Goal: Task Accomplishment & Management: Use online tool/utility

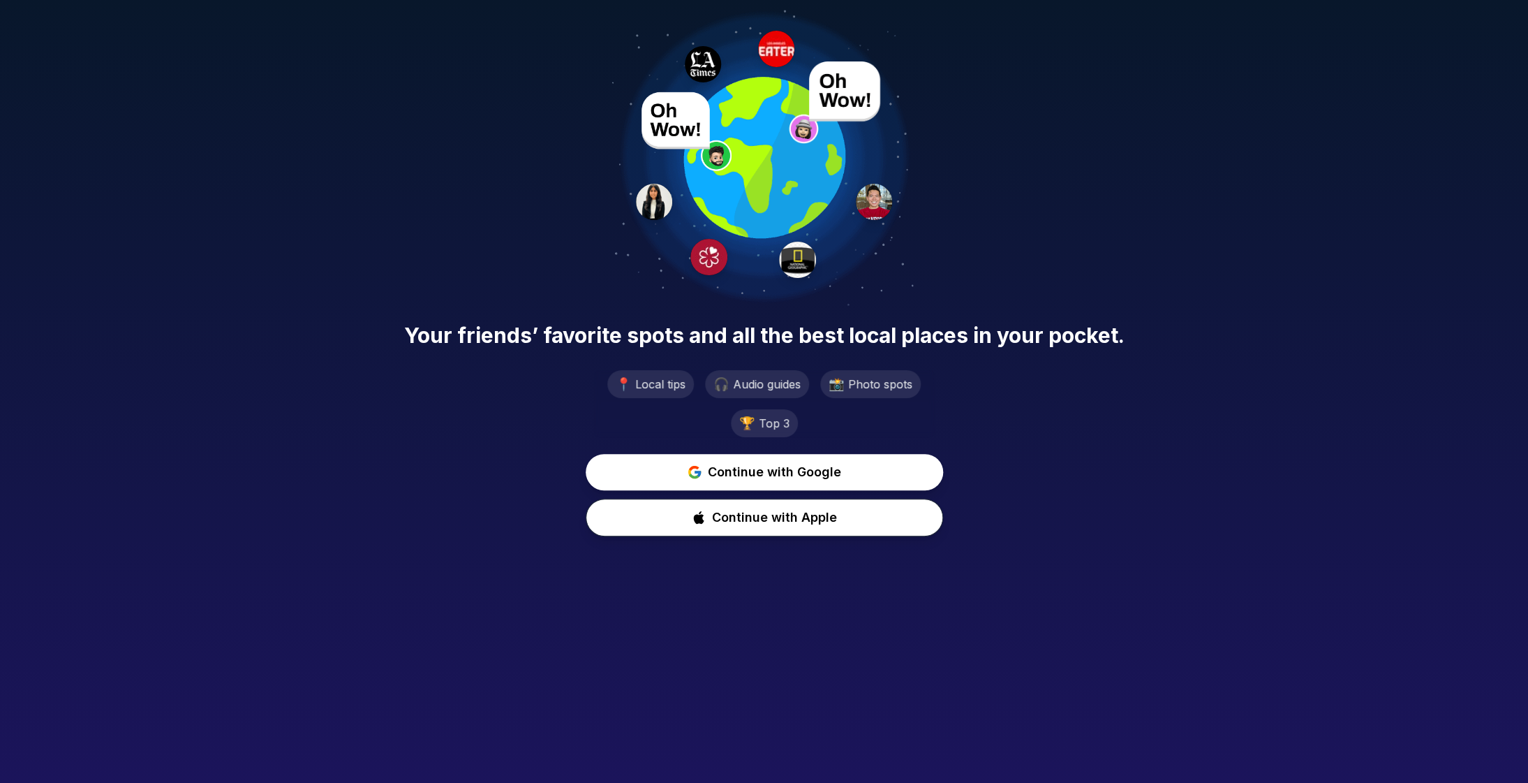
click at [280, 217] on div "Your friends’ favorite spots and all the best local places in your pocket. 📍 Lo…" at bounding box center [764, 273] width 1528 height 547
click at [757, 475] on span "Continue with Google" at bounding box center [775, 471] width 138 height 20
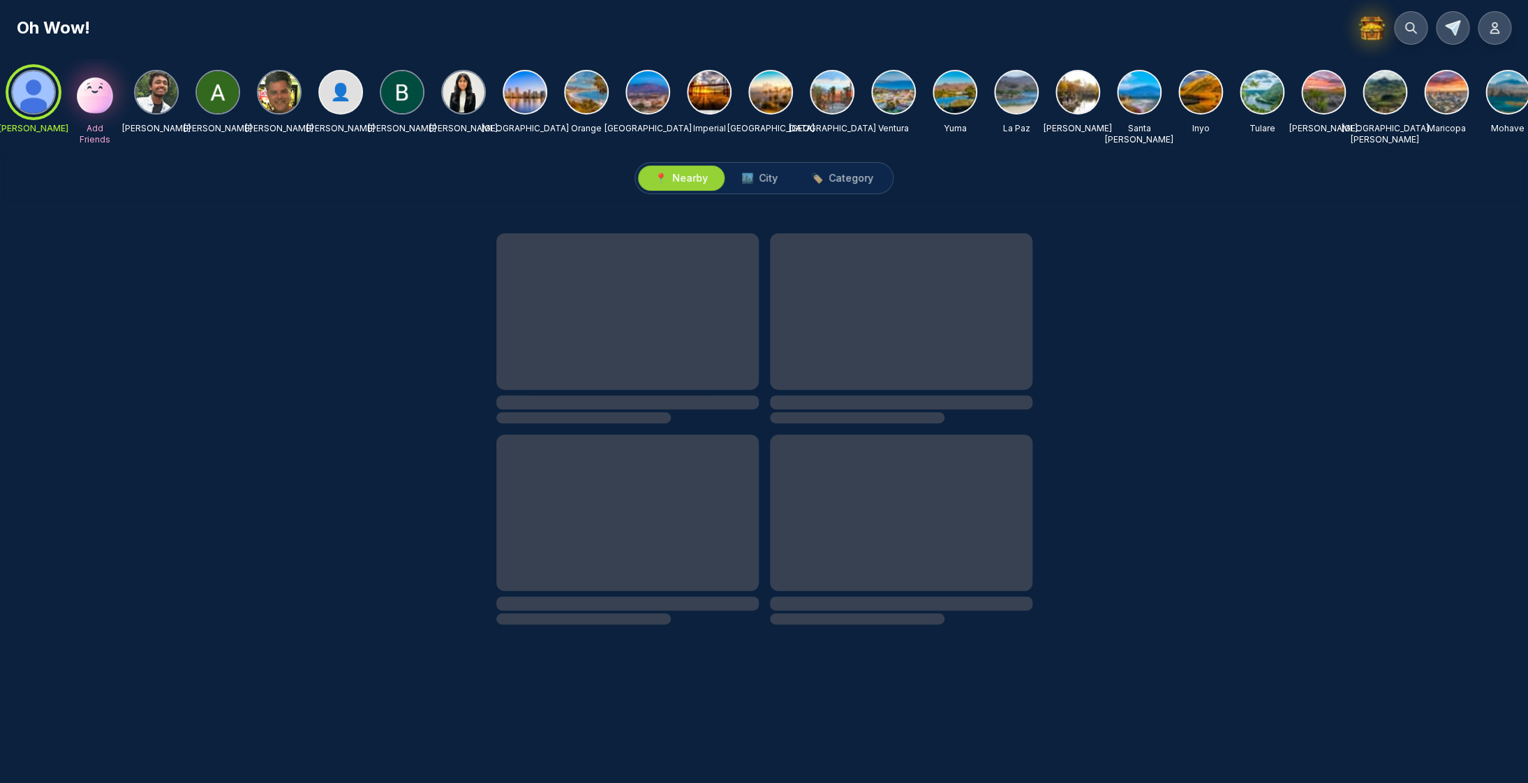
click at [1370, 31] on img at bounding box center [1371, 27] width 29 height 29
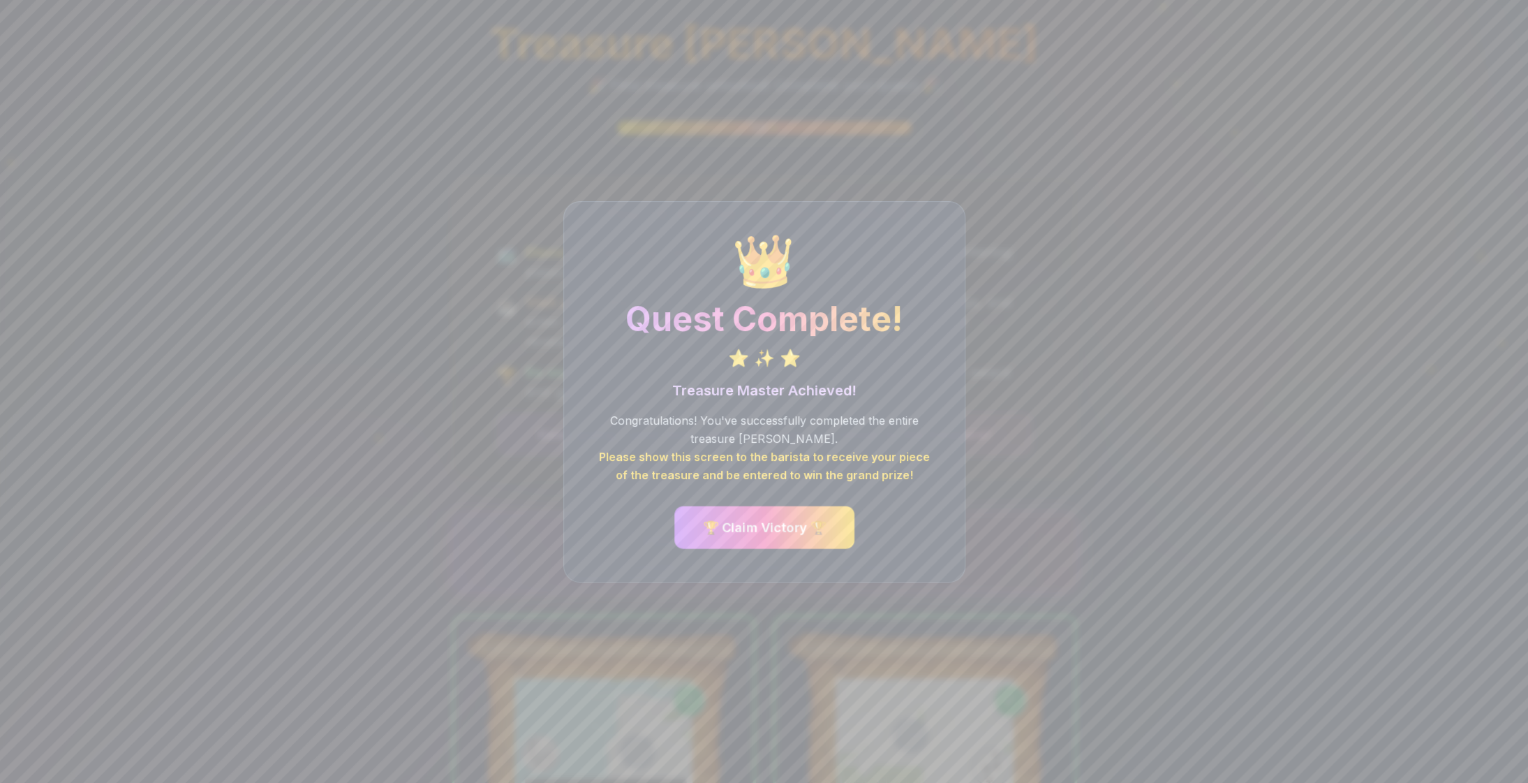
click at [774, 526] on button "🏆 Claim Victory 🏆" at bounding box center [764, 526] width 180 height 43
click at [774, 526] on button "🏆 Claim Victory 🏆" at bounding box center [763, 527] width 187 height 44
click at [373, 244] on div "👑 Quest Complete! ⭐ ✨ ⭐ Treasure Master Achieved! Congratulations! You've succe…" at bounding box center [764, 391] width 1528 height 783
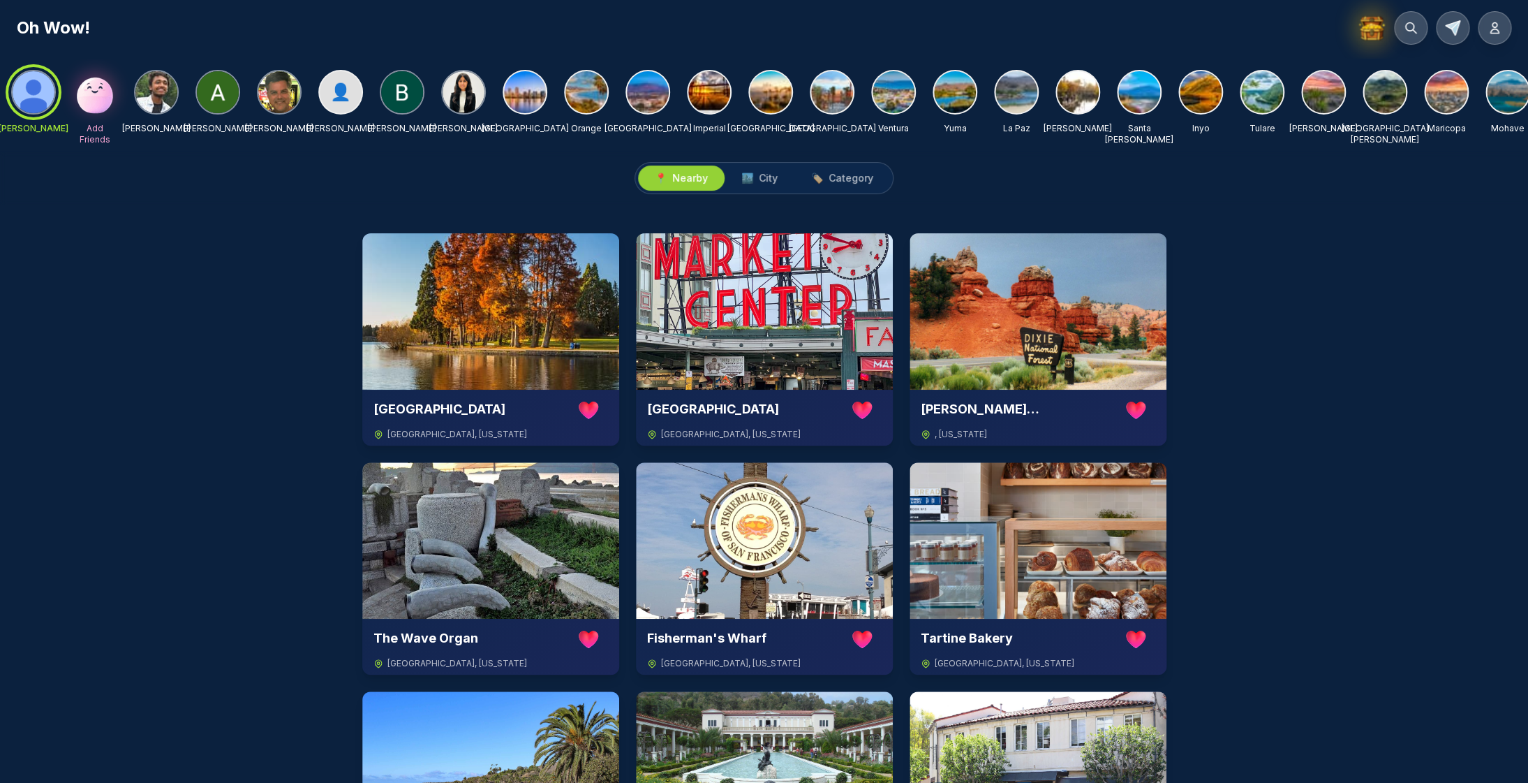
click at [1375, 30] on img at bounding box center [1371, 27] width 29 height 29
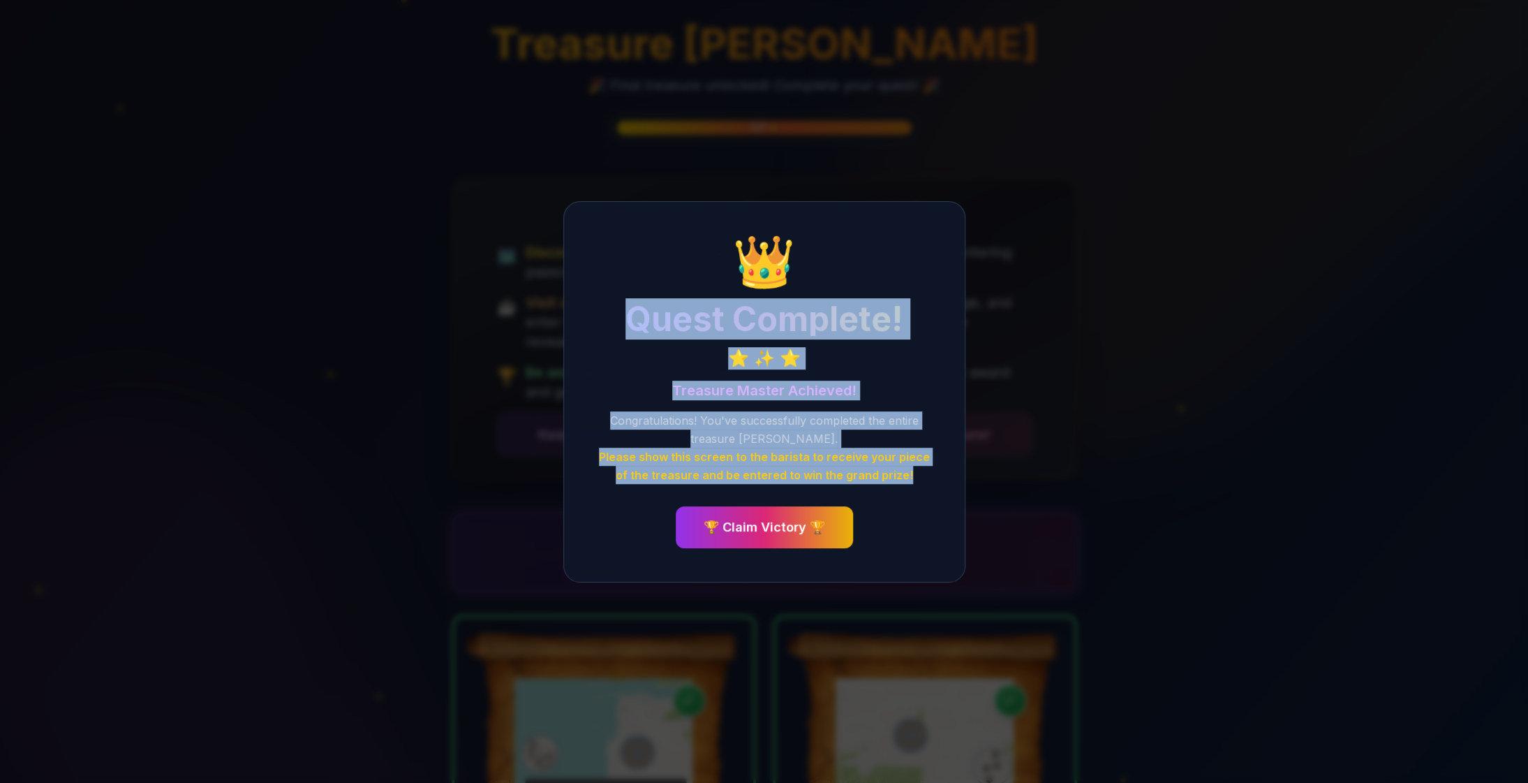
drag, startPoint x: 905, startPoint y: 478, endPoint x: 628, endPoint y: 320, distance: 318.6
click at [628, 320] on div "👑 Quest Complete! ⭐ ✨ ⭐ Treasure Master Achieved! Congratulations! You've succe…" at bounding box center [764, 391] width 402 height 381
copy div "Quest Complete! ⭐ ✨ ⭐ Treasure Master Achieved! Congratulations! You've success…"
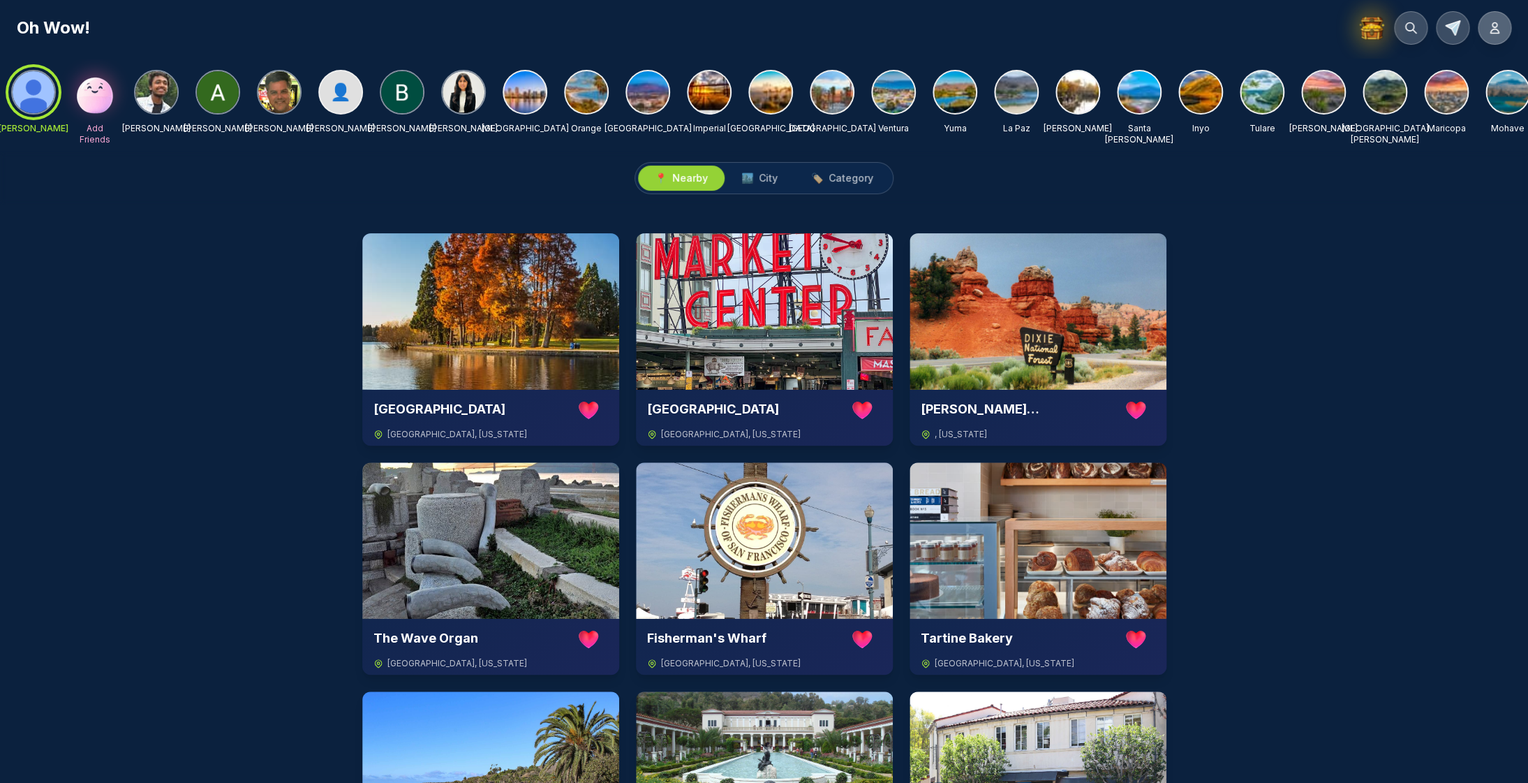
click at [1492, 30] on icon at bounding box center [1494, 28] width 8 height 10
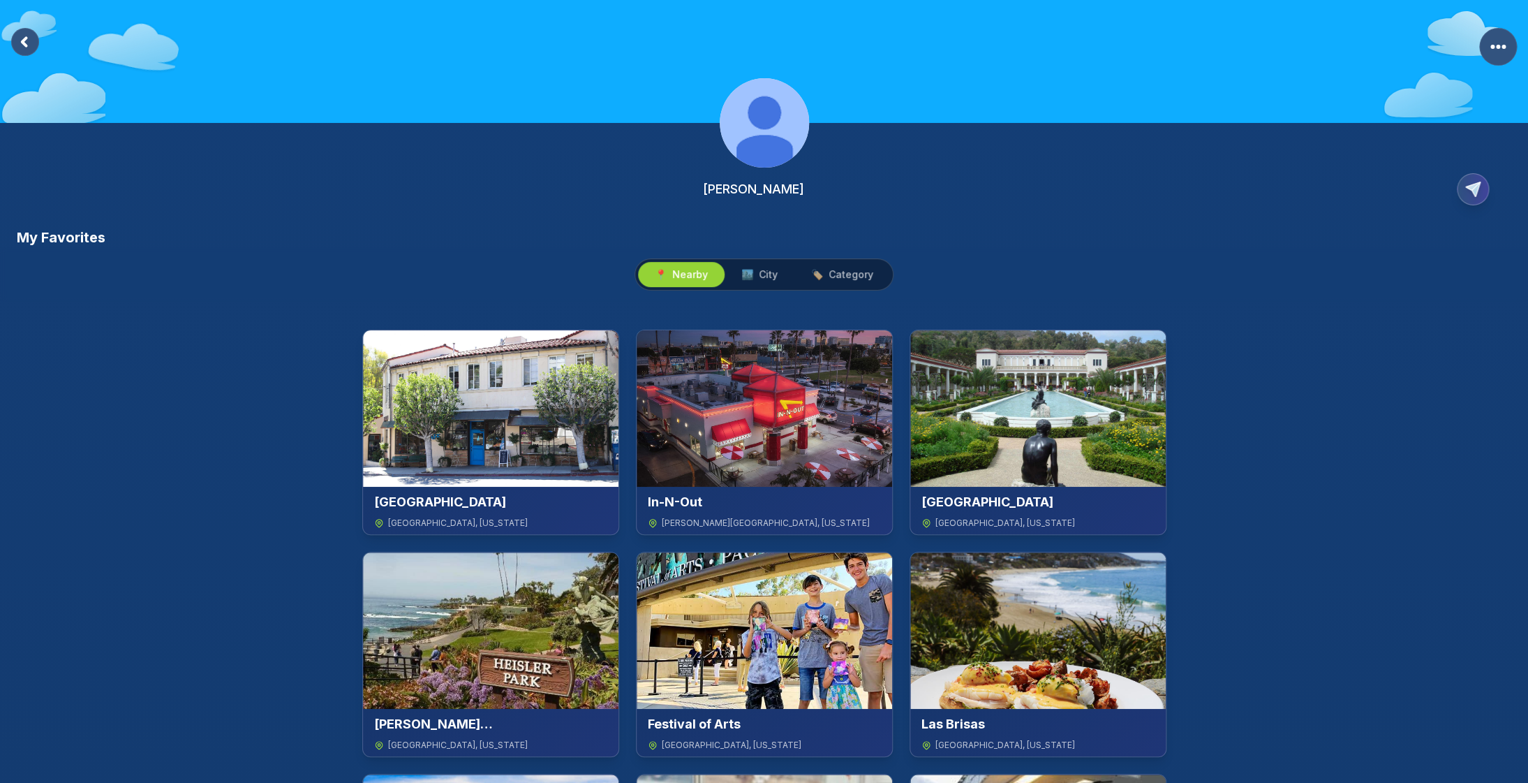
click at [24, 42] on rect at bounding box center [25, 42] width 28 height 28
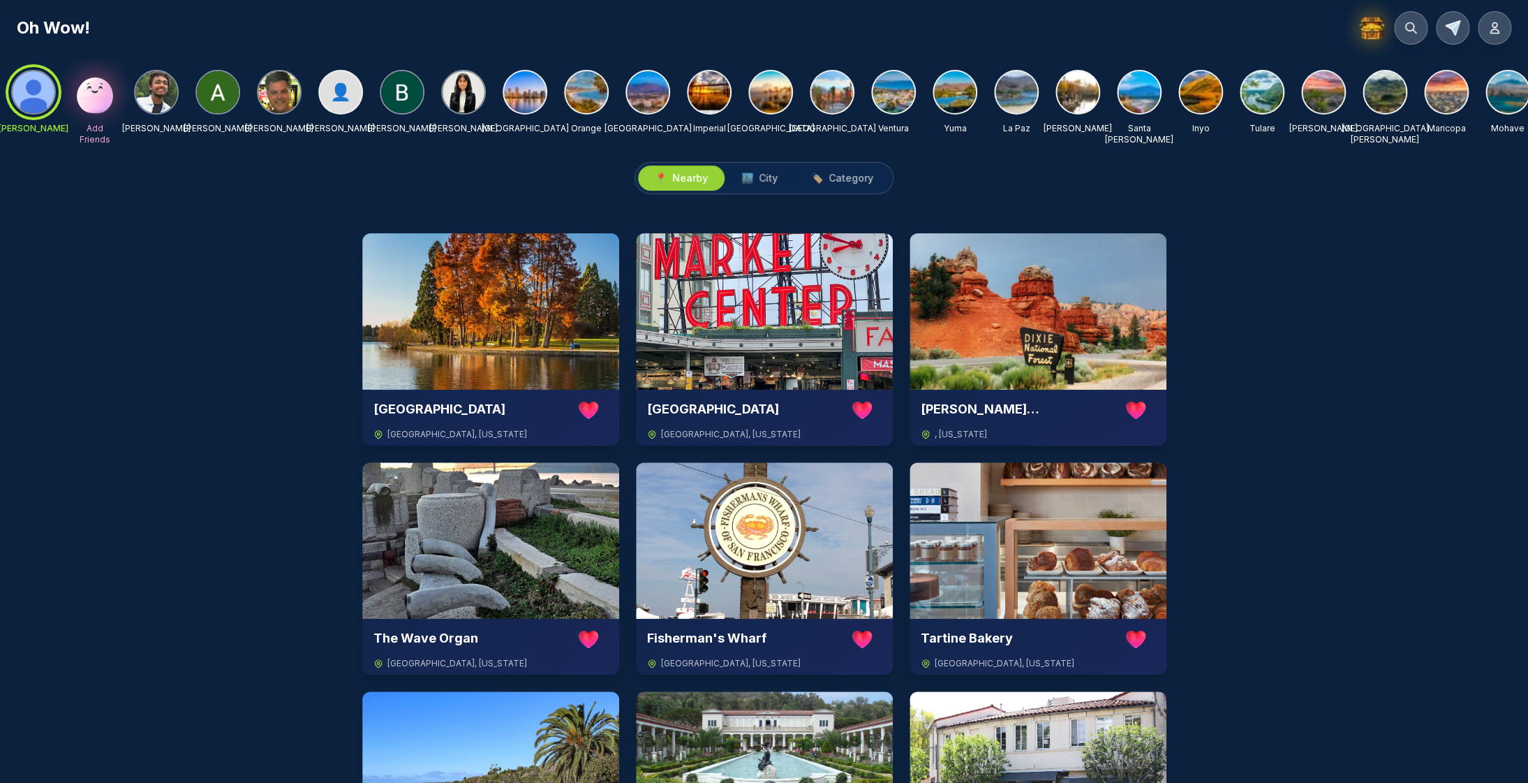
click at [646, 99] on img at bounding box center [648, 92] width 42 height 42
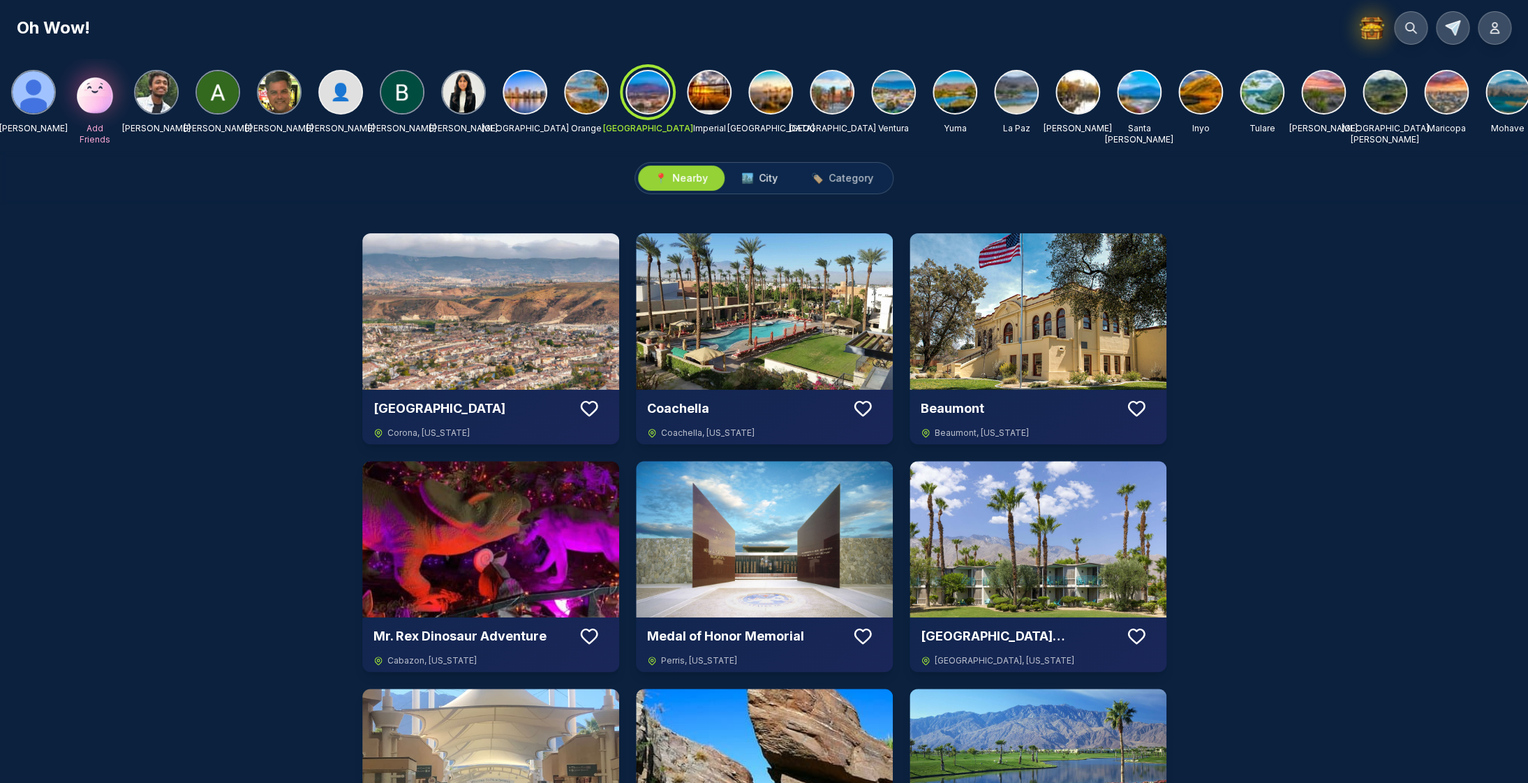
click at [773, 177] on span "City" at bounding box center [768, 178] width 19 height 14
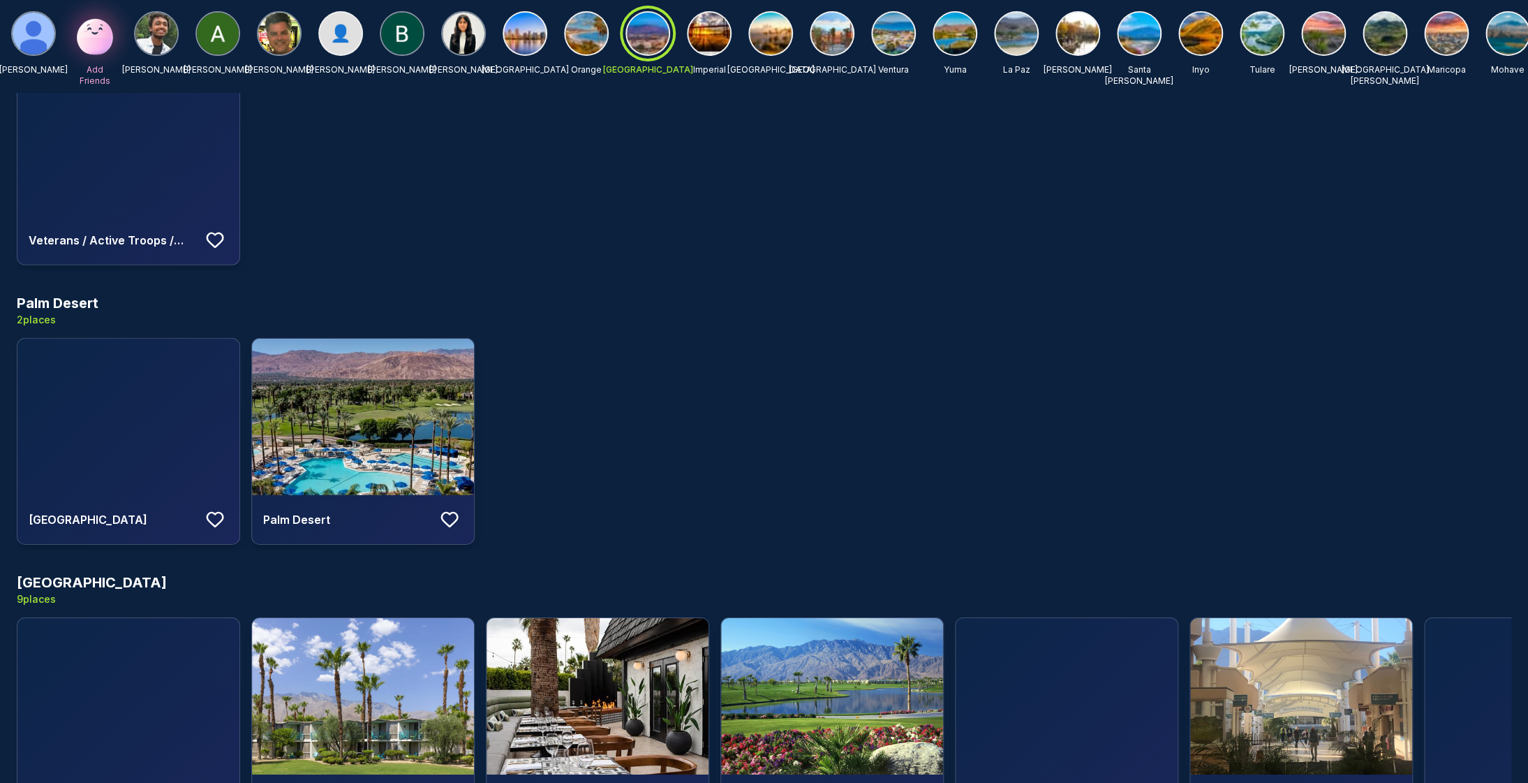
scroll to position [2281, 0]
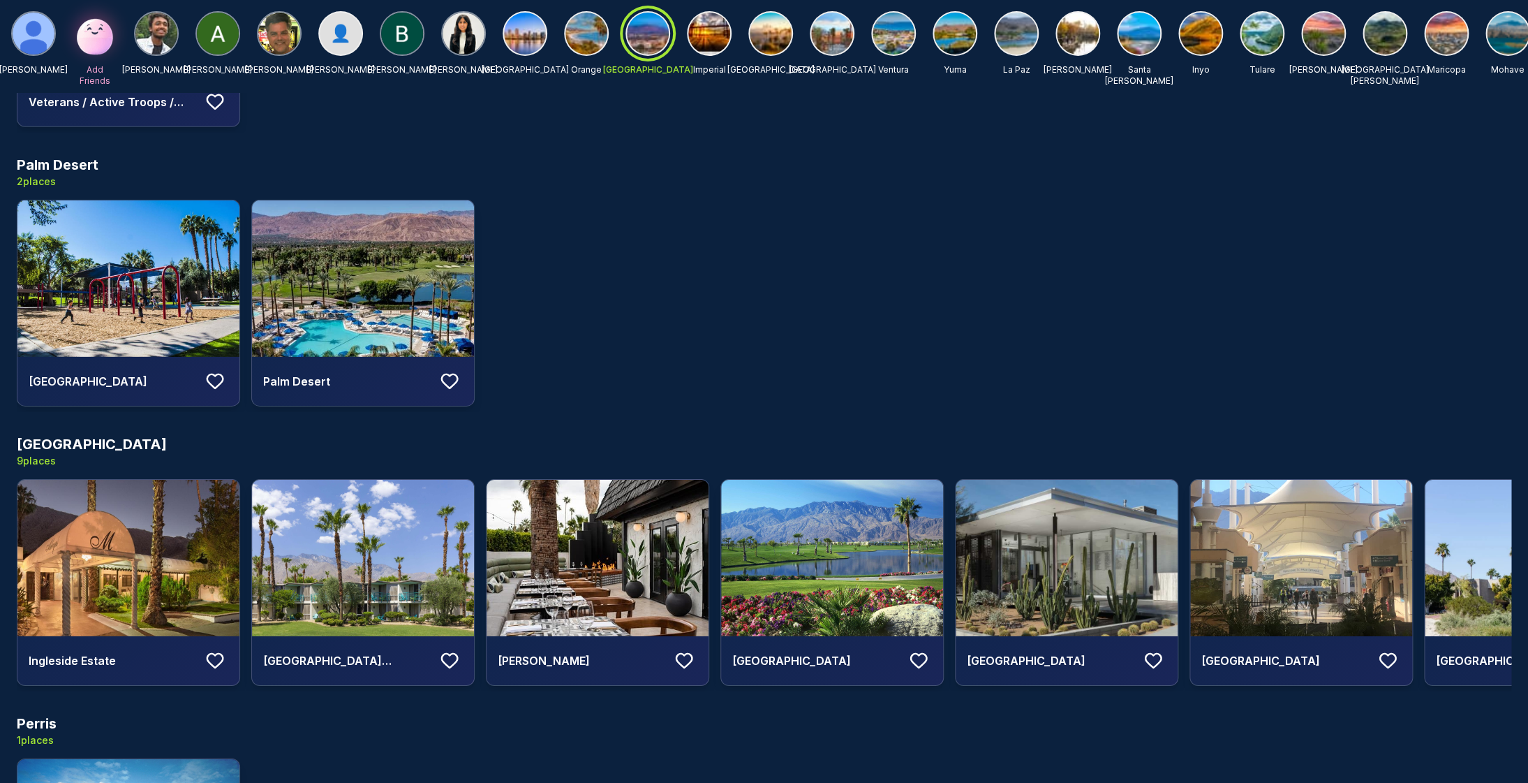
click at [387, 522] on img at bounding box center [363, 558] width 222 height 156
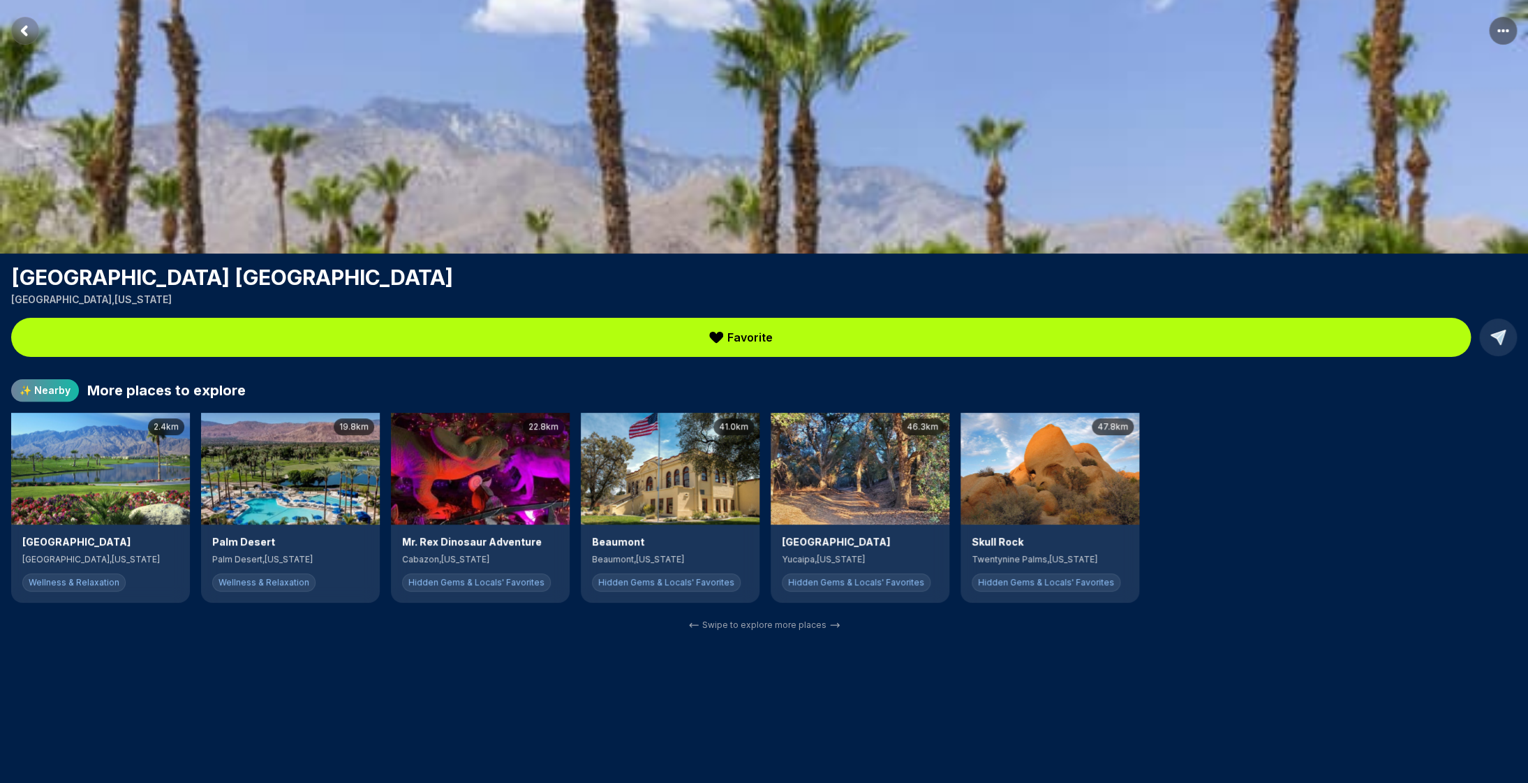
click at [138, 475] on img at bounding box center [100, 469] width 179 height 112
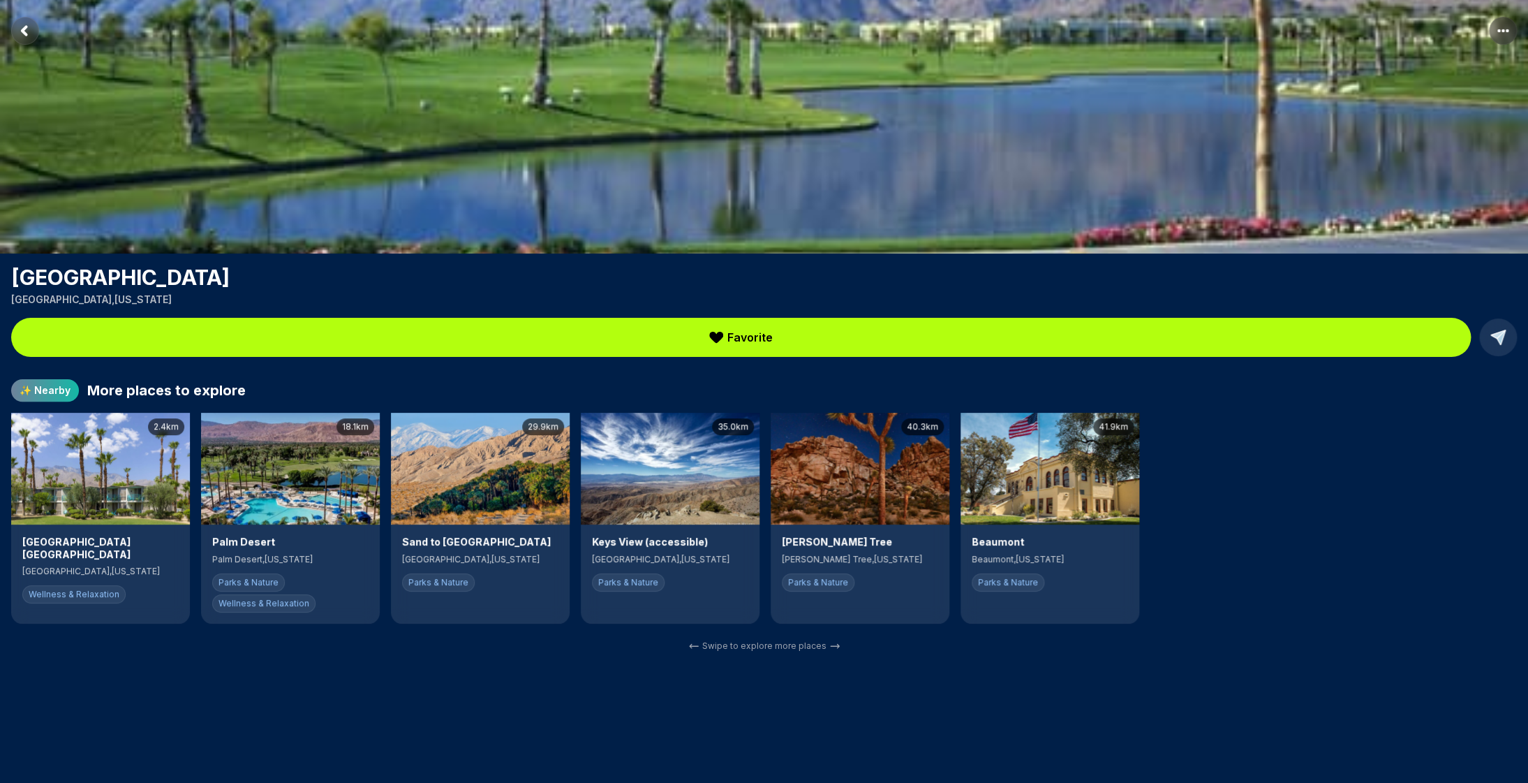
click at [292, 482] on img at bounding box center [290, 469] width 179 height 112
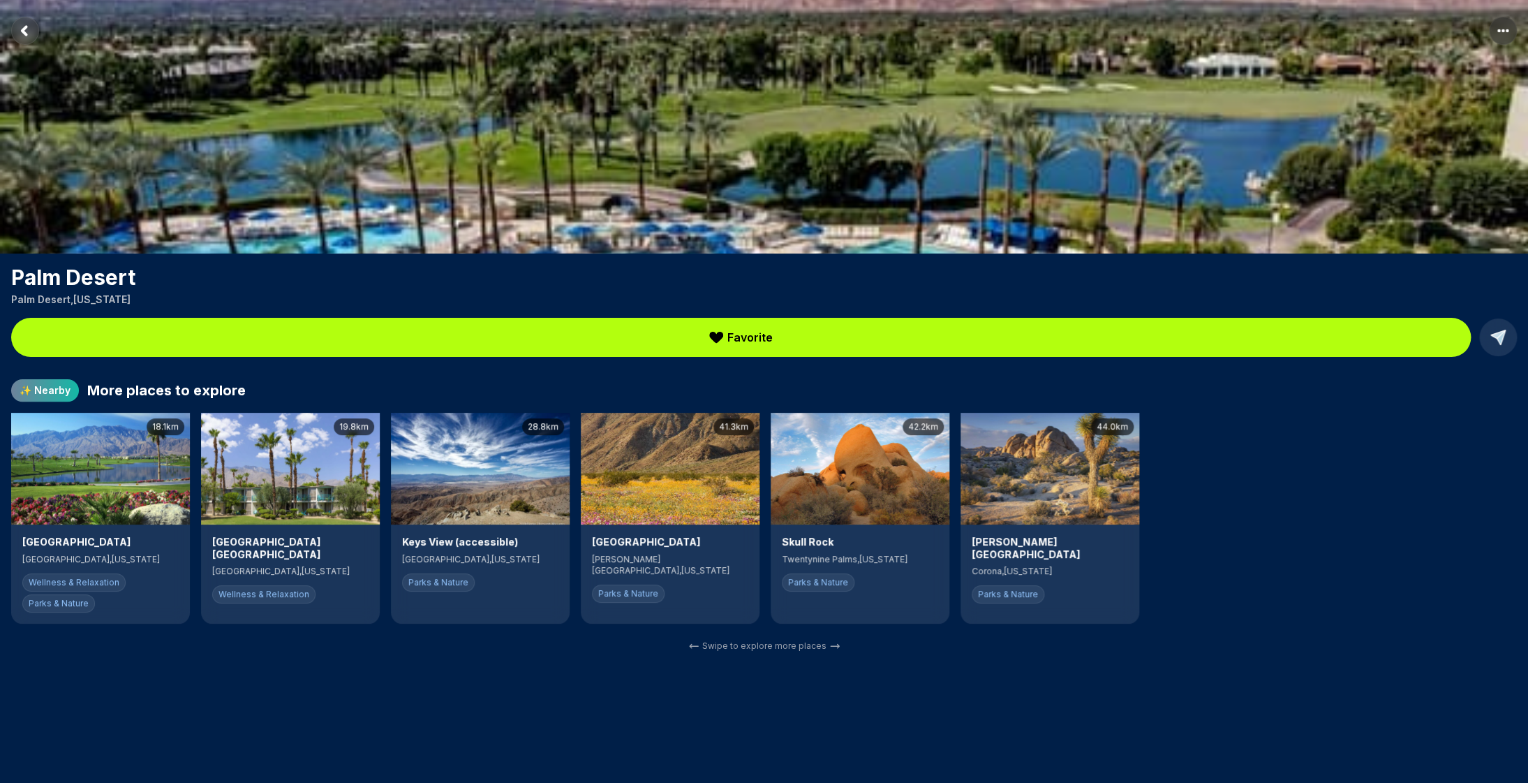
click at [25, 34] on icon "Return to previous page" at bounding box center [24, 31] width 4 height 8
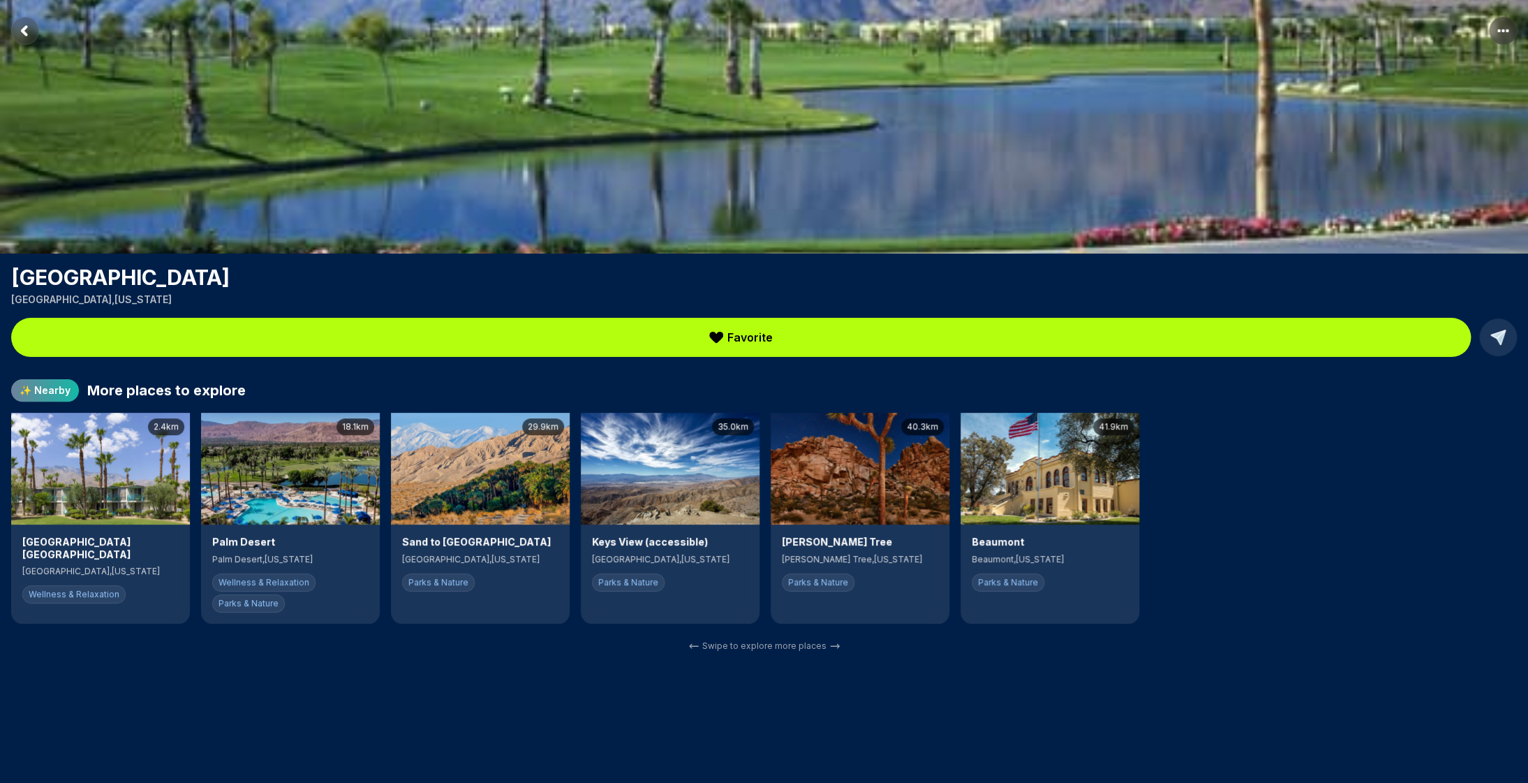
click at [25, 34] on icon "Return to previous page" at bounding box center [24, 31] width 4 height 8
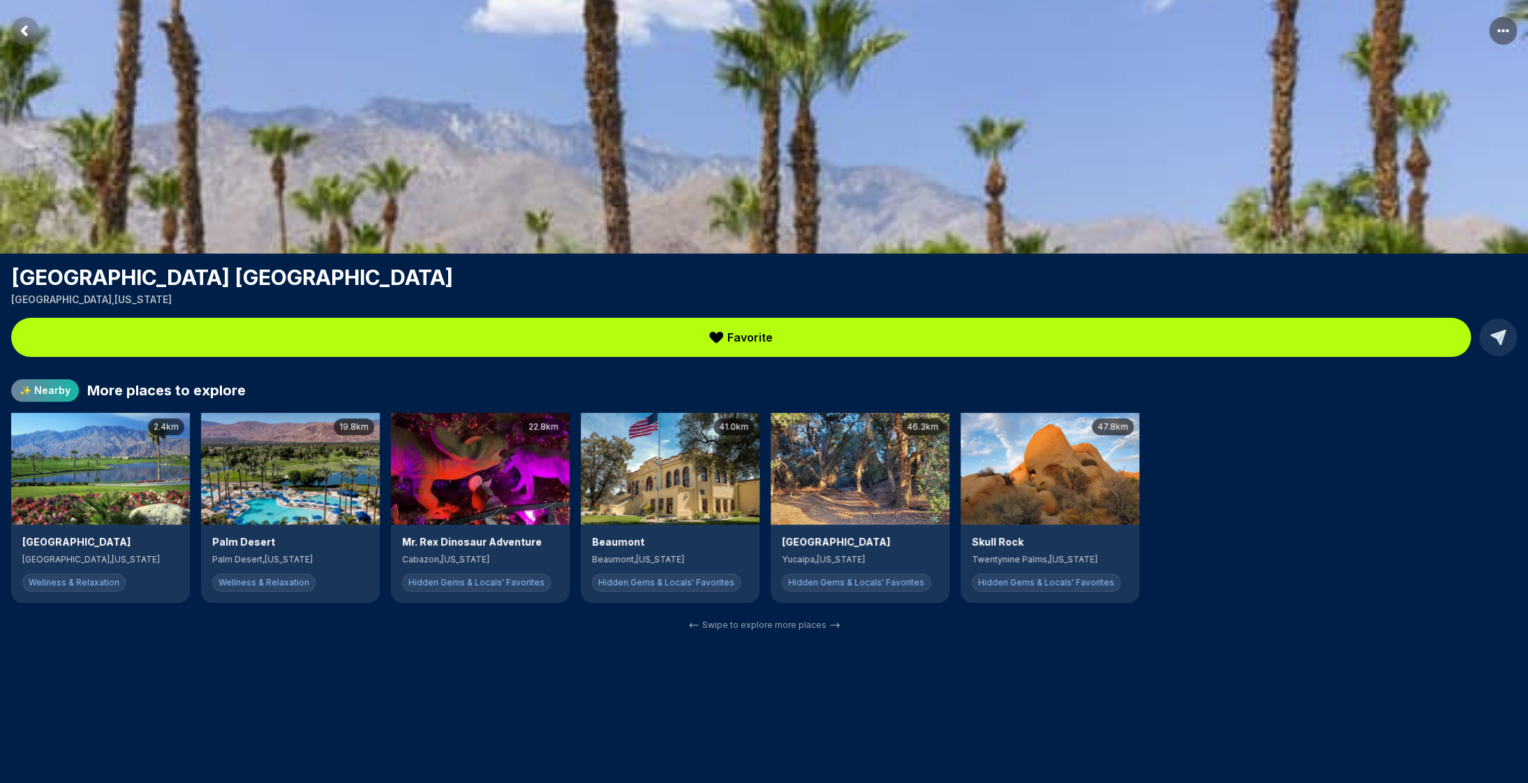
click at [25, 31] on rect "Return to previous page" at bounding box center [25, 31] width 28 height 28
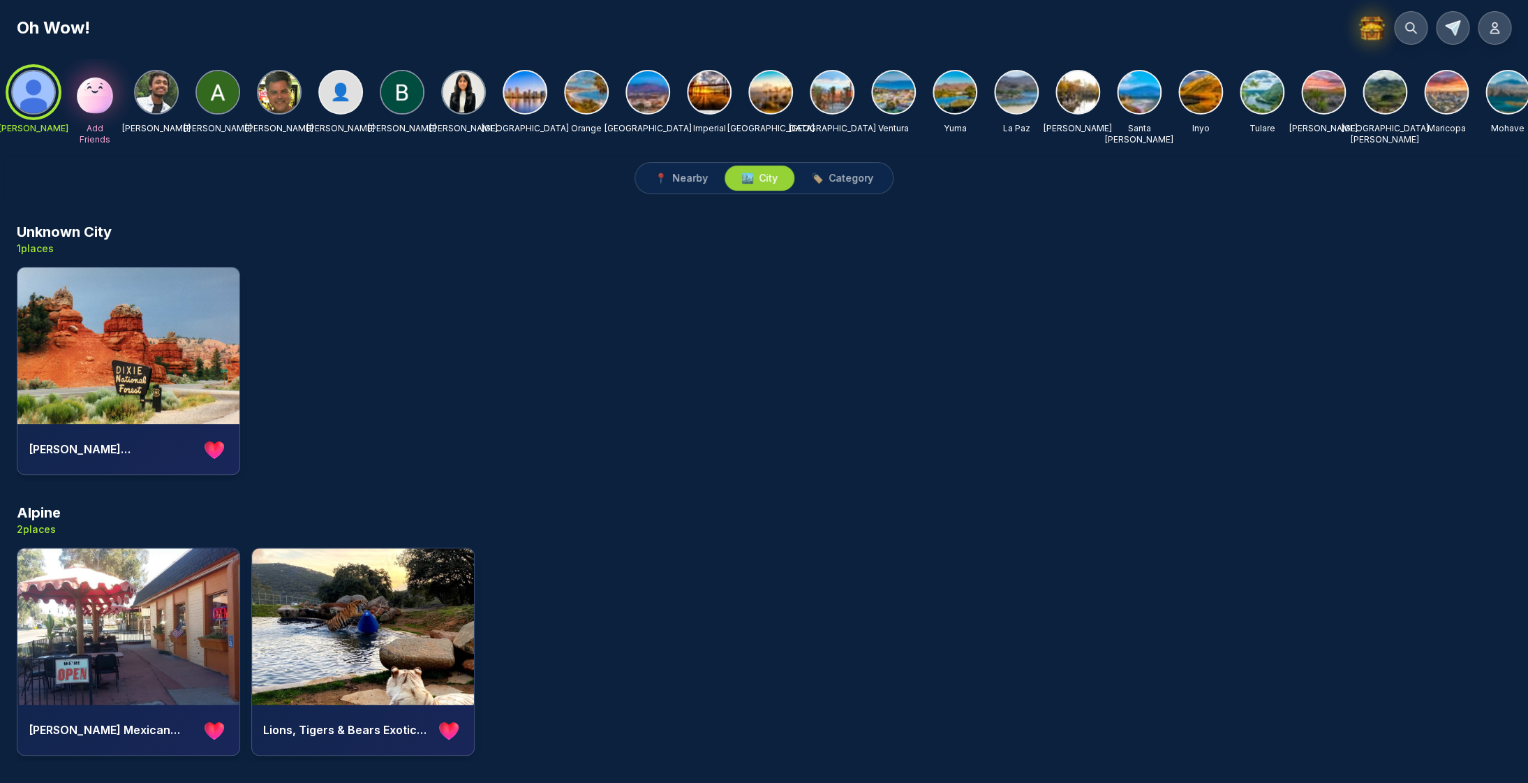
click at [1372, 31] on img at bounding box center [1371, 27] width 29 height 29
click at [830, 101] on img at bounding box center [832, 92] width 42 height 42
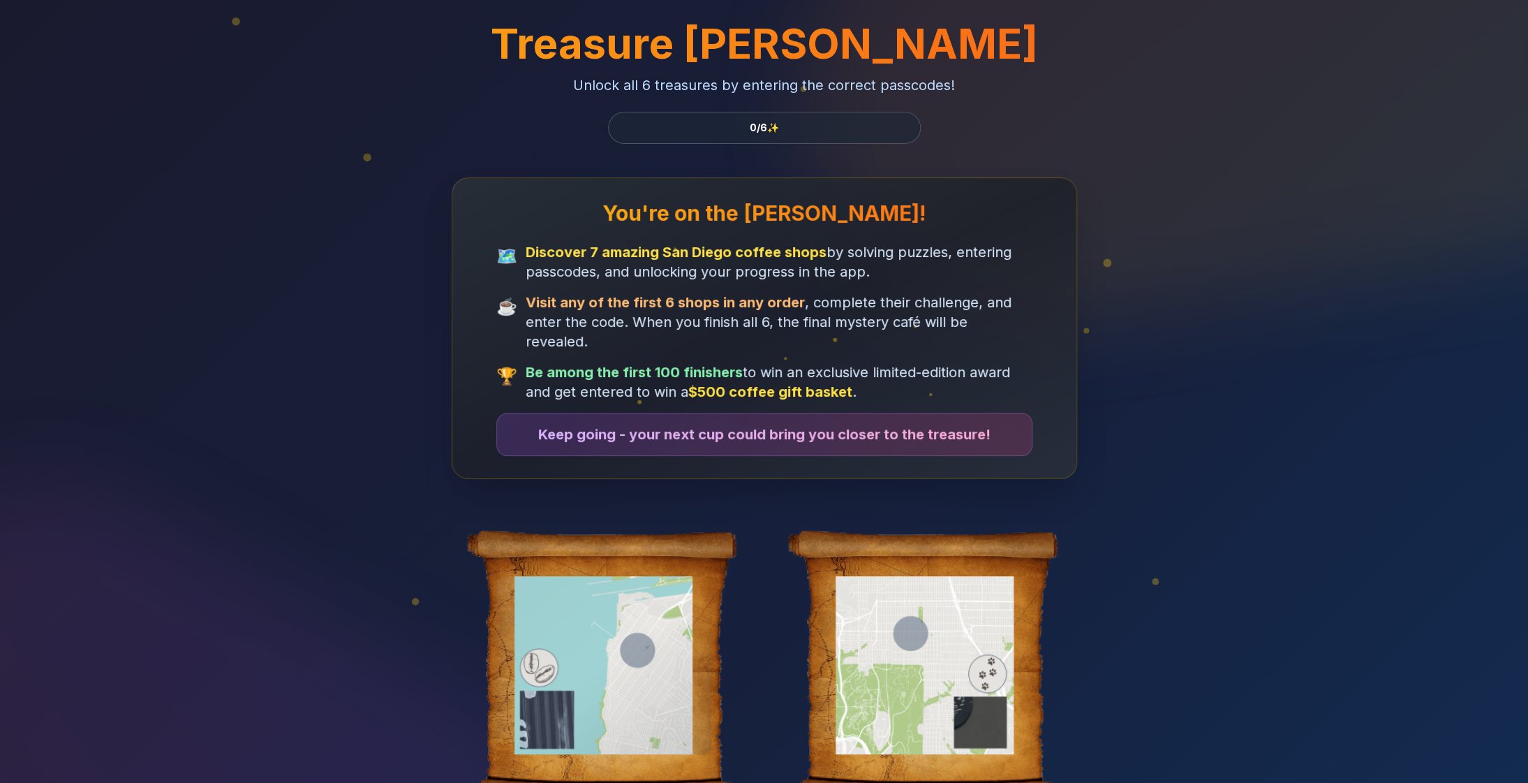
click at [613, 619] on div at bounding box center [603, 665] width 215 height 178
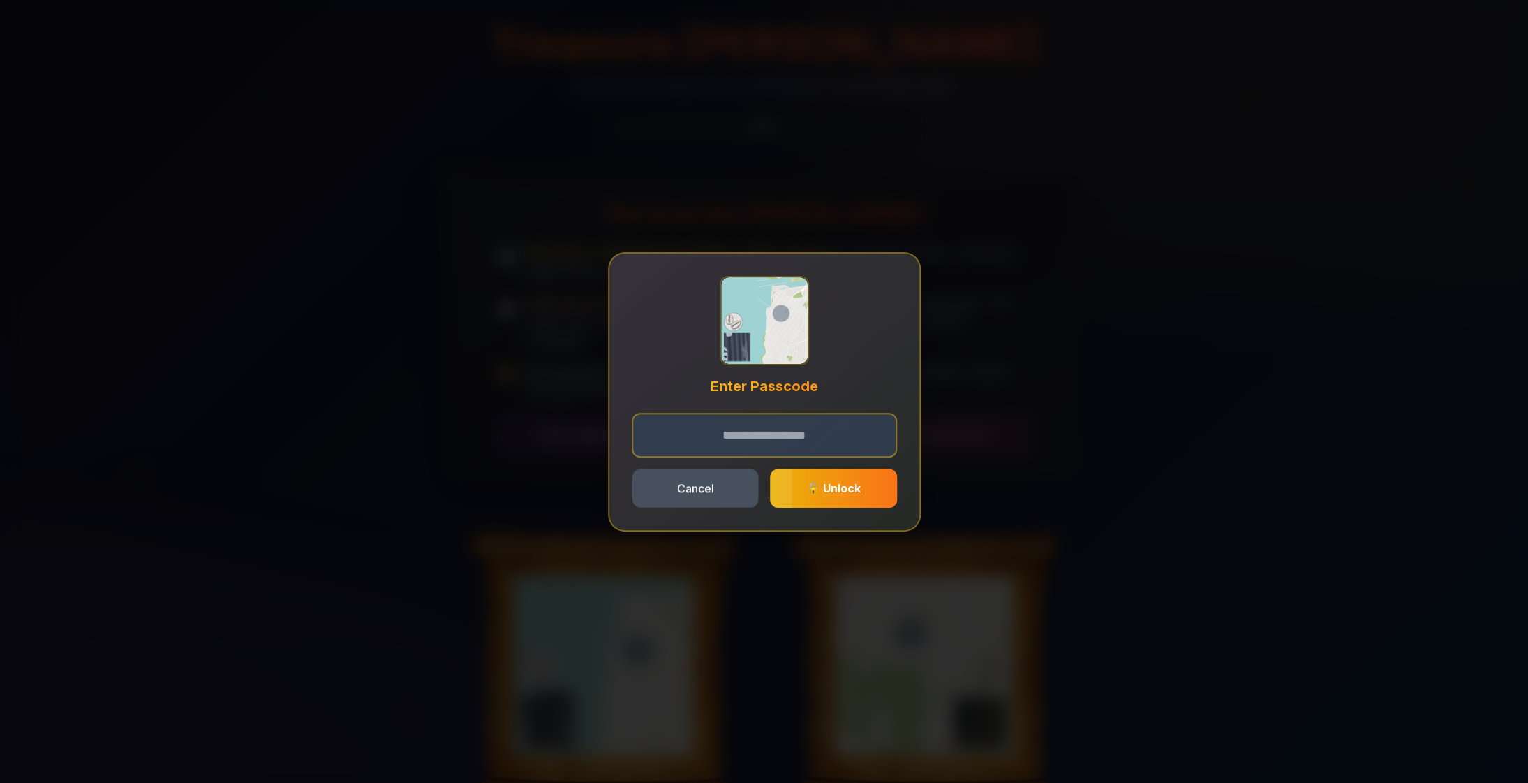
click at [669, 489] on button "Cancel" at bounding box center [695, 487] width 126 height 39
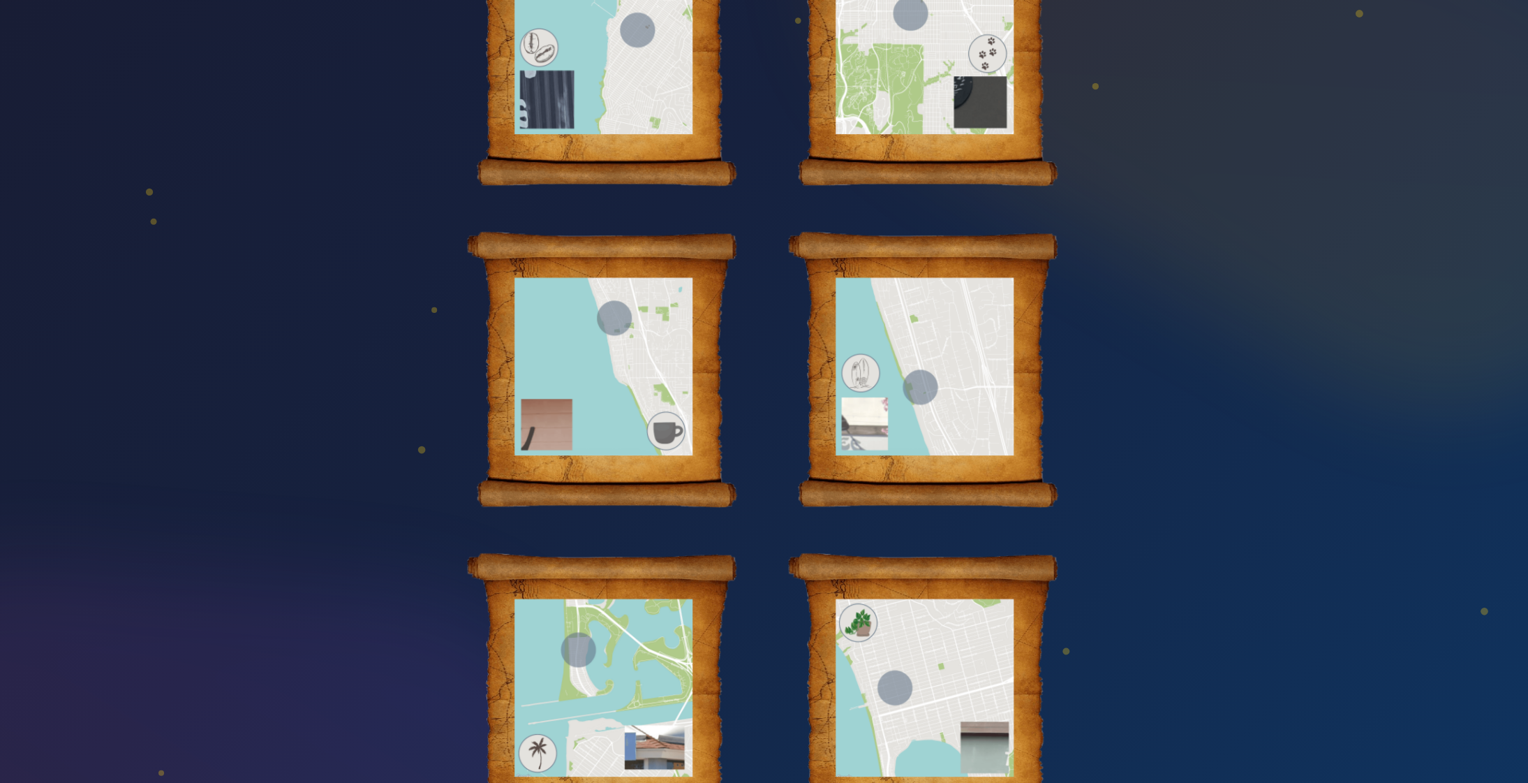
scroll to position [678, 0]
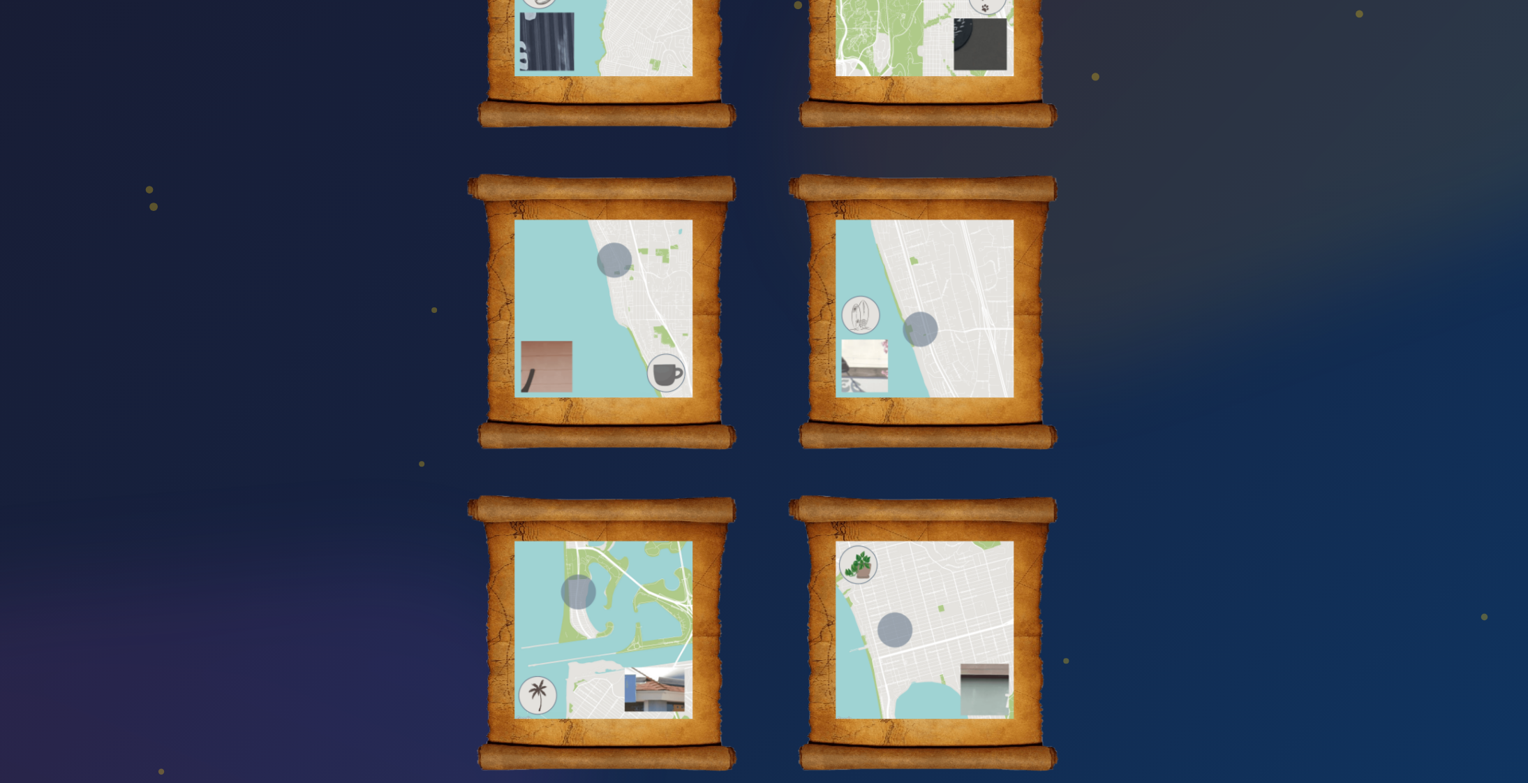
click at [1127, 333] on div "Treasure [PERSON_NAME] Unlock all 6 treasures by entering the correct passcodes…" at bounding box center [764, 62] width 1072 height 1481
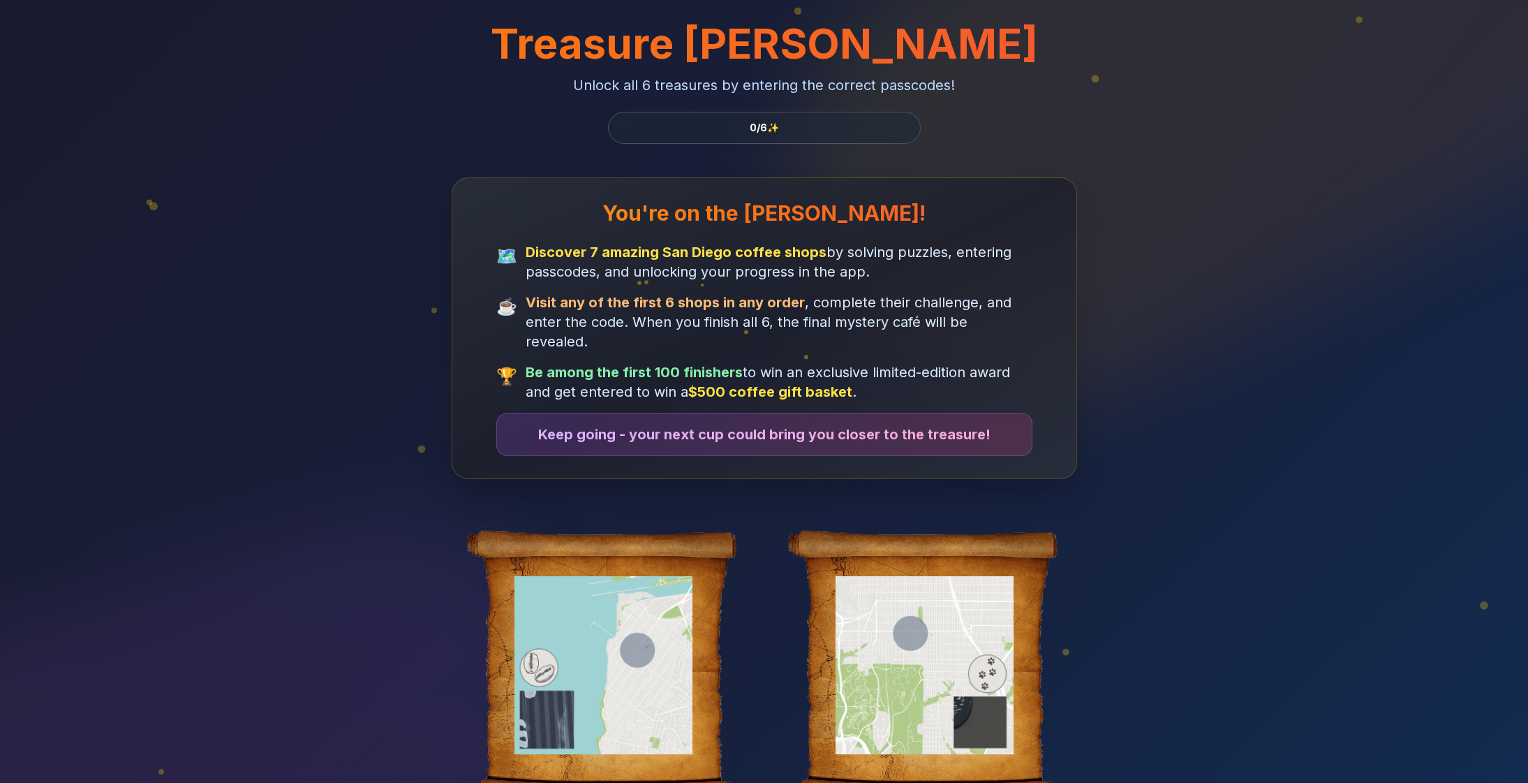
scroll to position [678, 0]
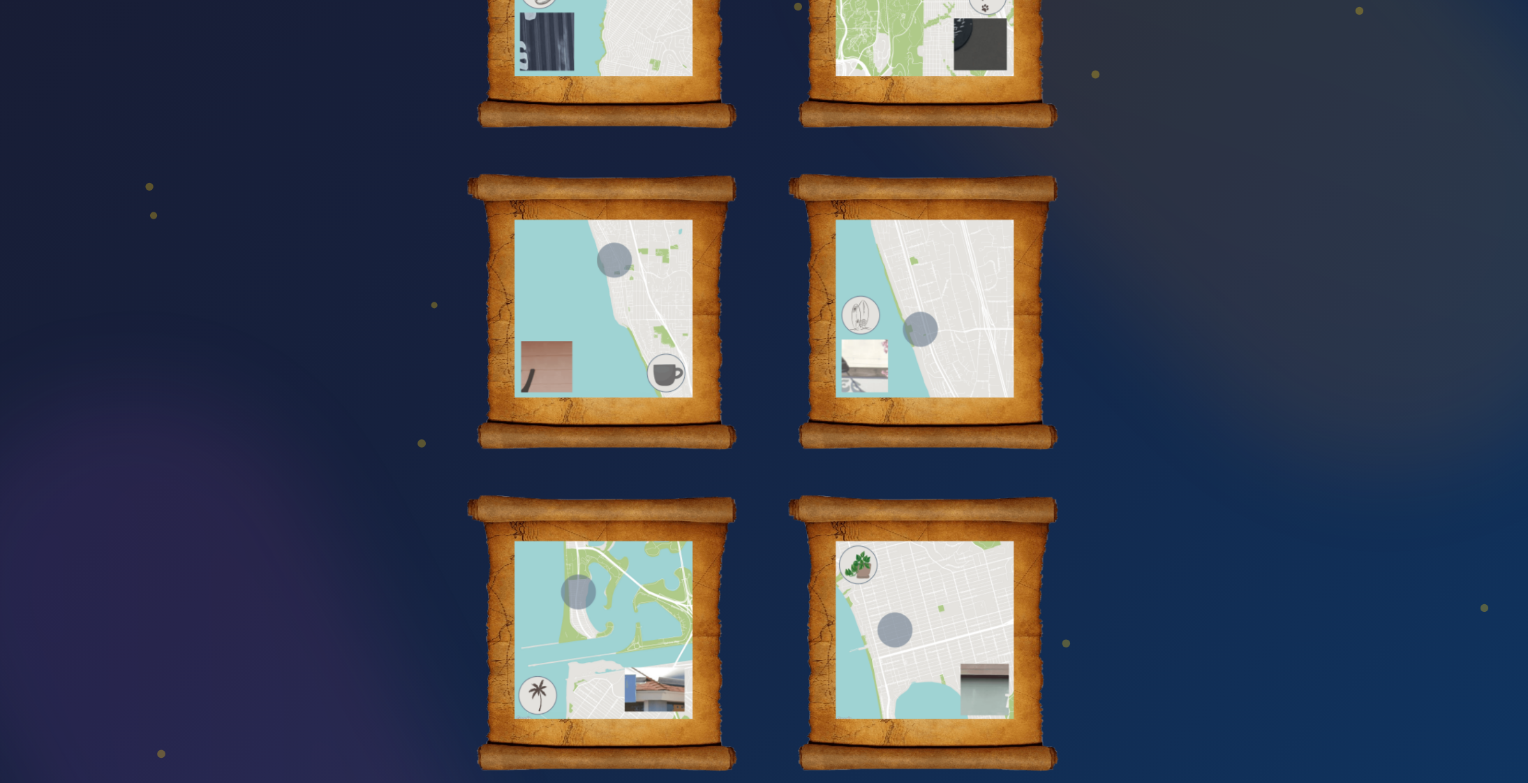
click at [1251, 119] on div "Treasure Hunt Unlock all 6 treasures by entering the correct passcodes! 0 / 6 ✨…" at bounding box center [764, 62] width 1072 height 1481
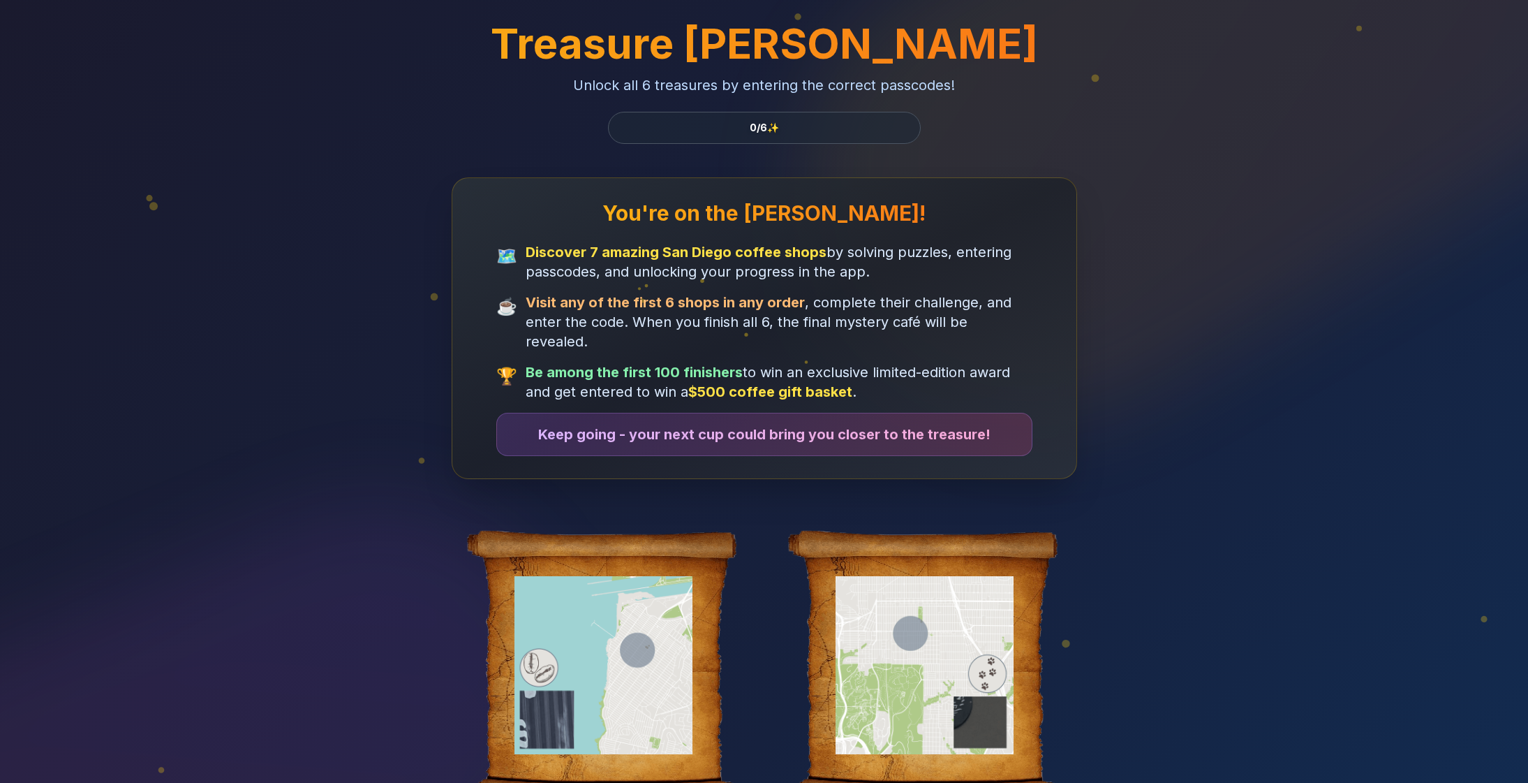
scroll to position [678, 0]
